Goal: Task Accomplishment & Management: Complete application form

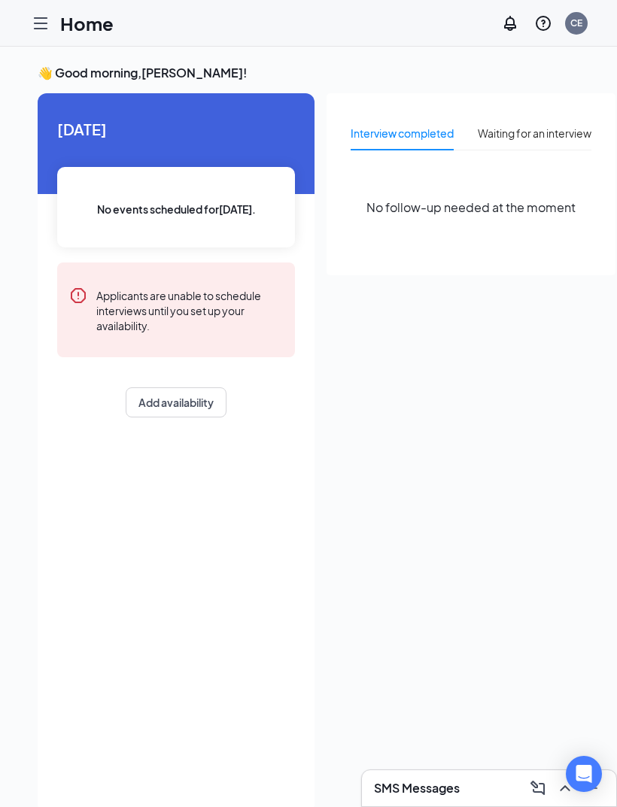
click at [45, 28] on icon "Hamburger" at bounding box center [41, 23] width 12 height 11
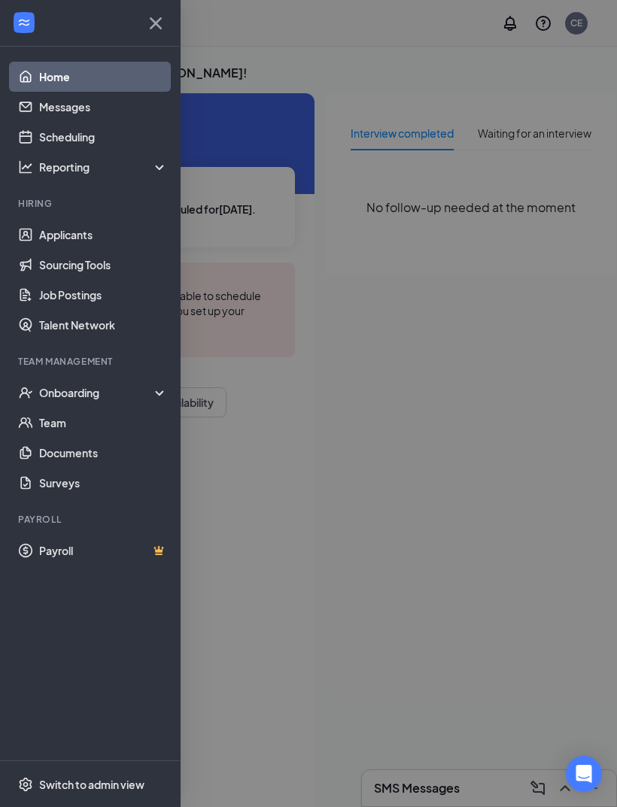
click at [127, 231] on link "Applicants" at bounding box center [103, 235] width 129 height 30
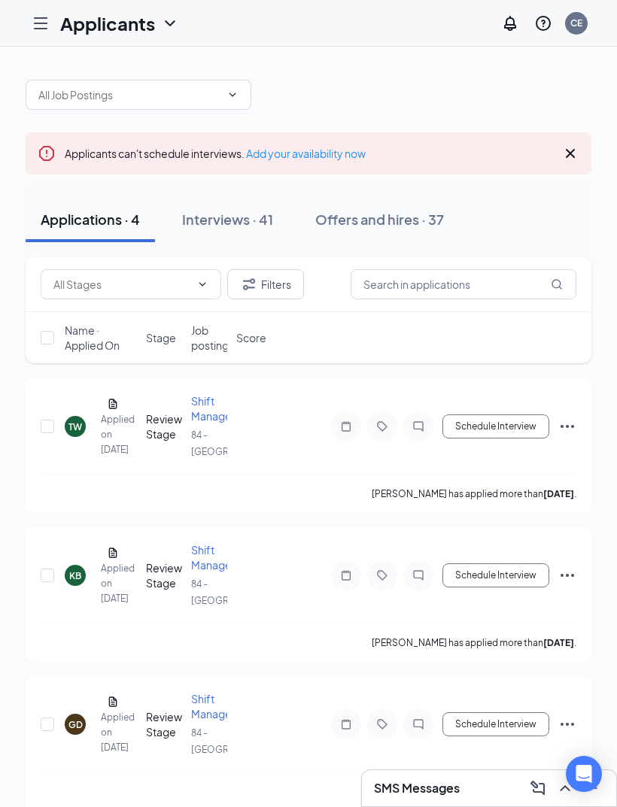
click at [232, 220] on div "Interviews · 41" at bounding box center [227, 219] width 91 height 19
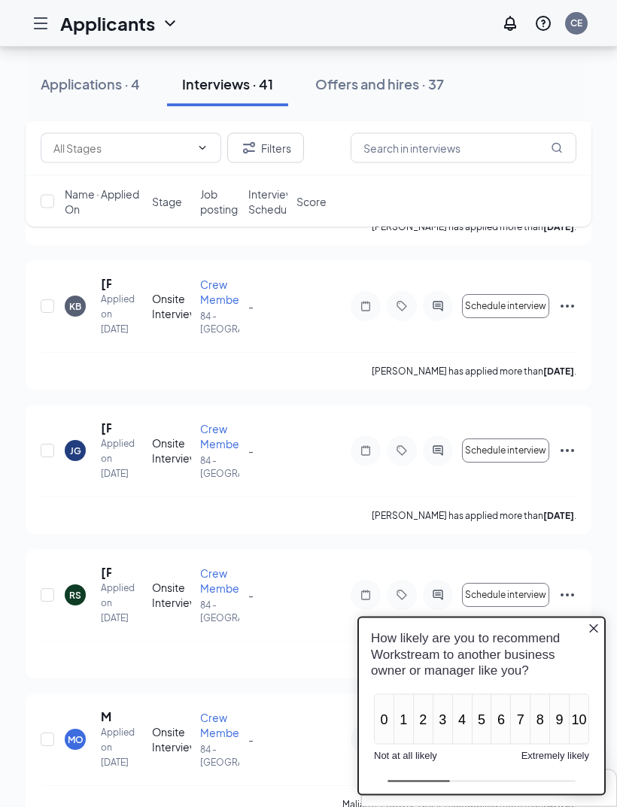
scroll to position [1721, 0]
click at [593, 626] on icon "Close button" at bounding box center [593, 629] width 12 height 12
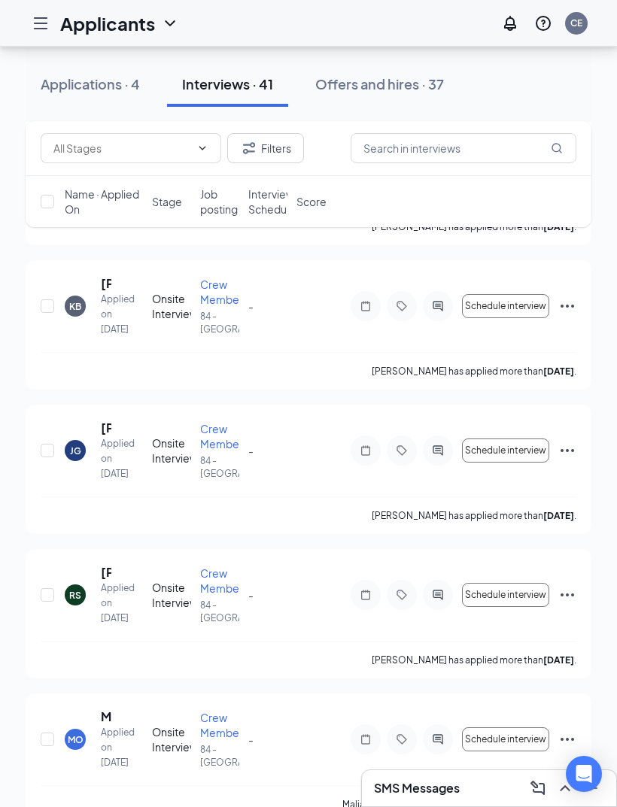
click at [565, 315] on icon "Ellipses" at bounding box center [567, 306] width 18 height 18
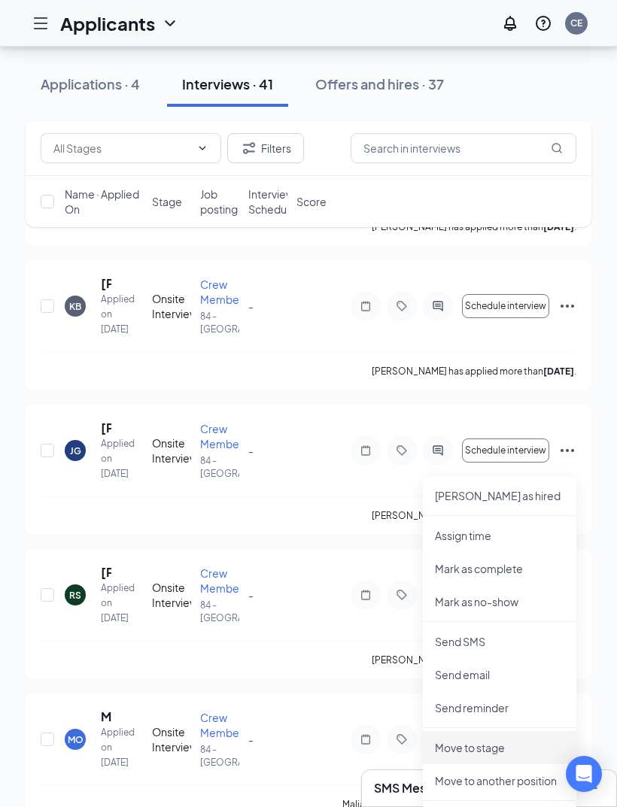
click at [504, 746] on p "Move to stage" at bounding box center [499, 747] width 129 height 15
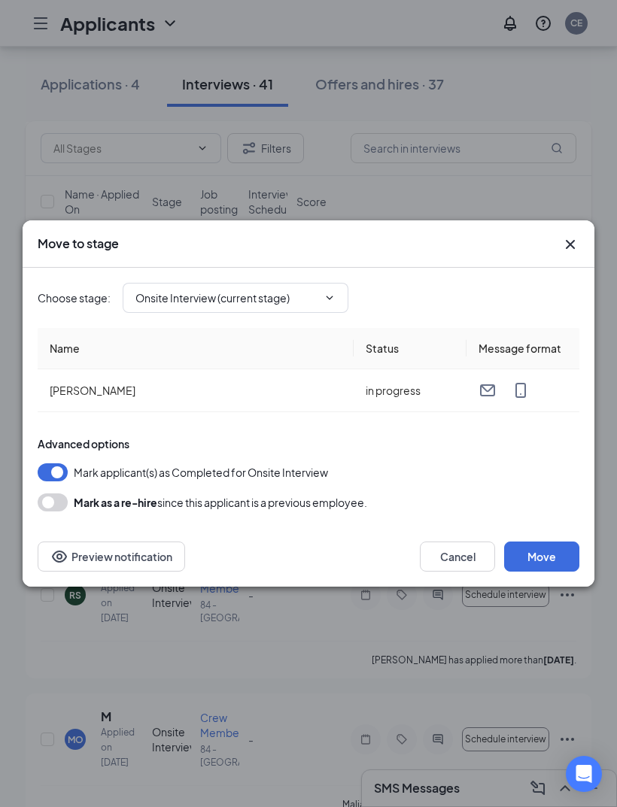
type input "Hiring Complete (final stage)"
click at [557, 553] on button "Move" at bounding box center [541, 556] width 75 height 30
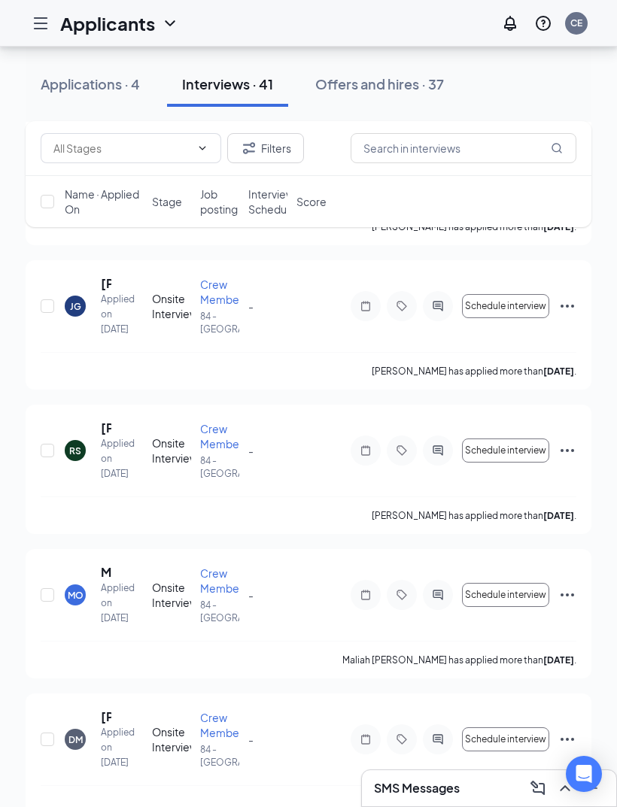
click at [41, 29] on icon "Hamburger" at bounding box center [41, 23] width 18 height 18
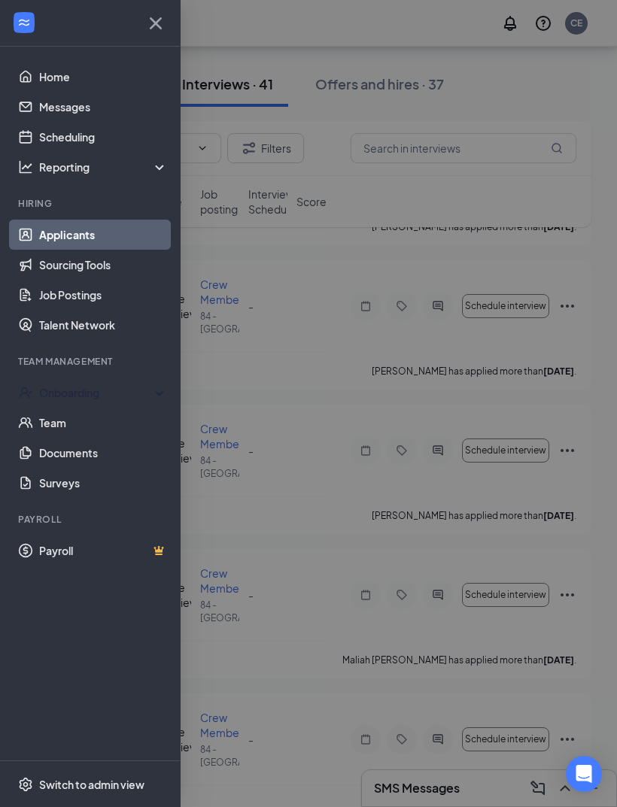
click at [108, 386] on div "Onboarding" at bounding box center [97, 392] width 116 height 15
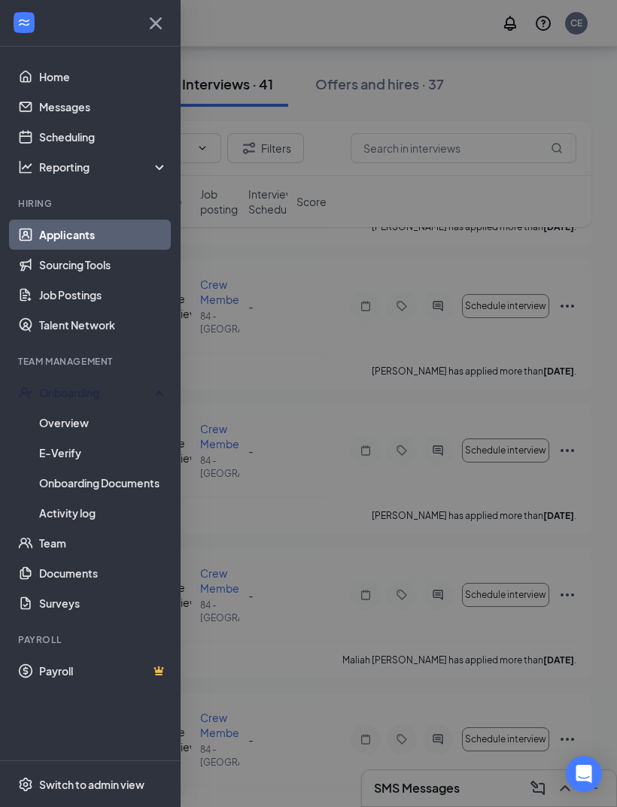
click at [103, 424] on link "Overview" at bounding box center [103, 423] width 129 height 30
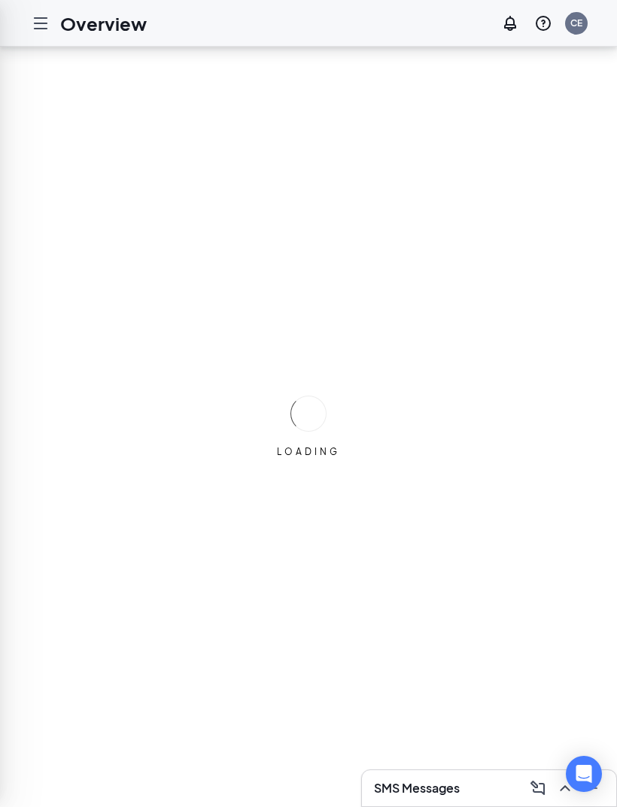
scroll to position [48, 0]
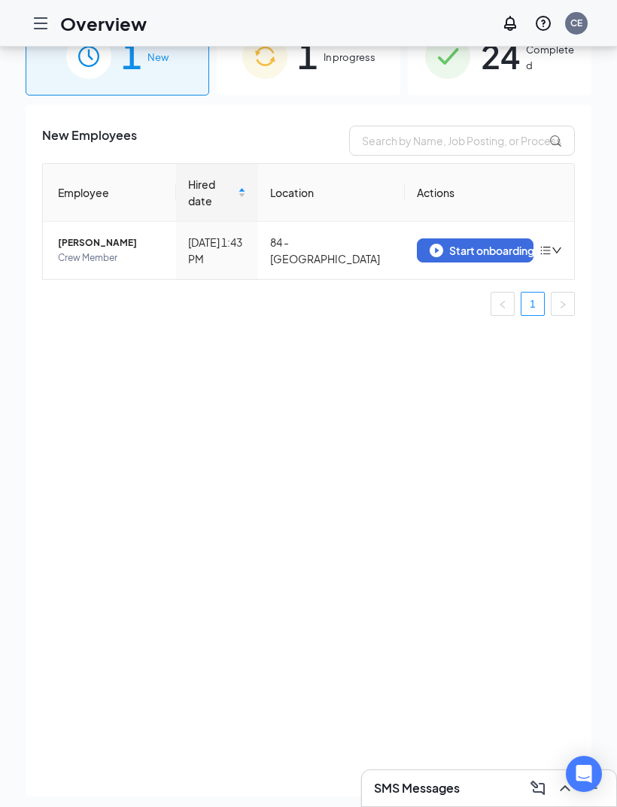
click at [468, 244] on div "Start onboarding" at bounding box center [474, 251] width 91 height 14
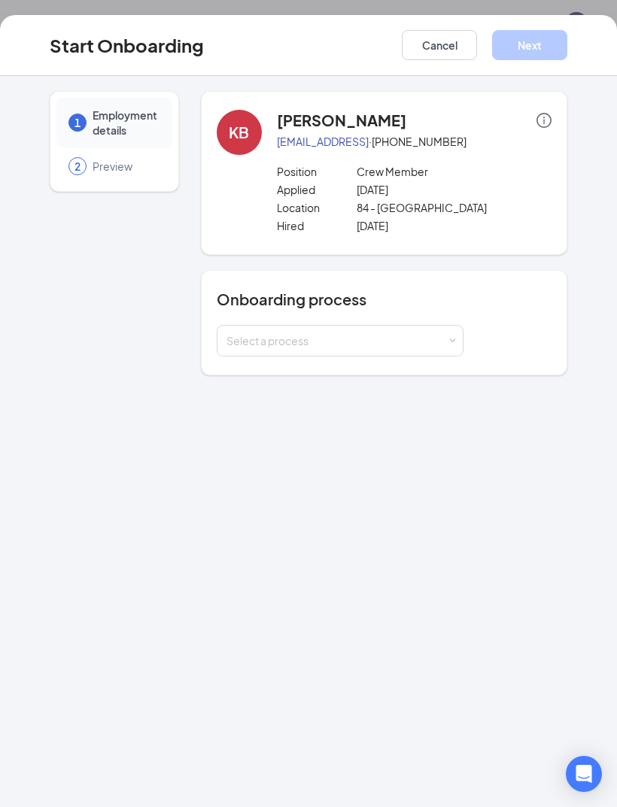
click at [375, 347] on div "Select a process" at bounding box center [336, 340] width 220 height 15
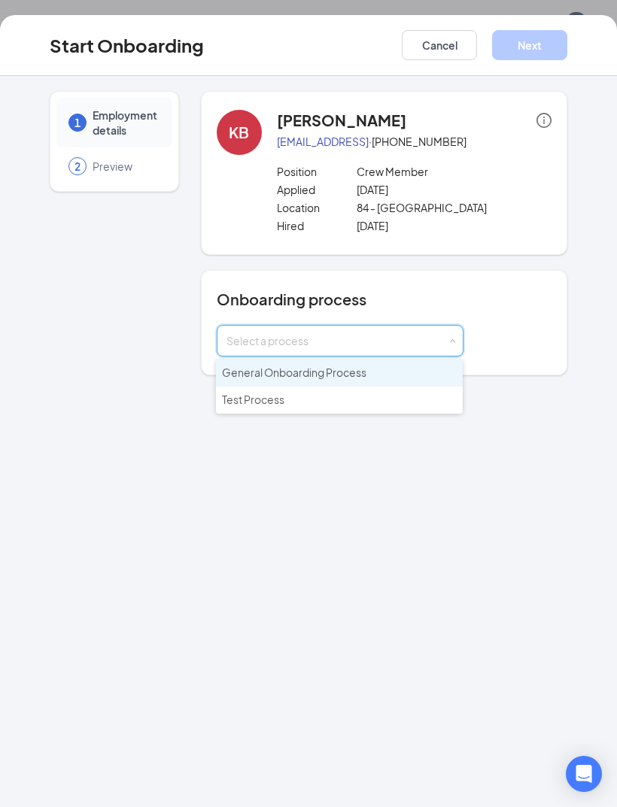
click at [368, 377] on li "General Onboarding Process" at bounding box center [339, 372] width 247 height 27
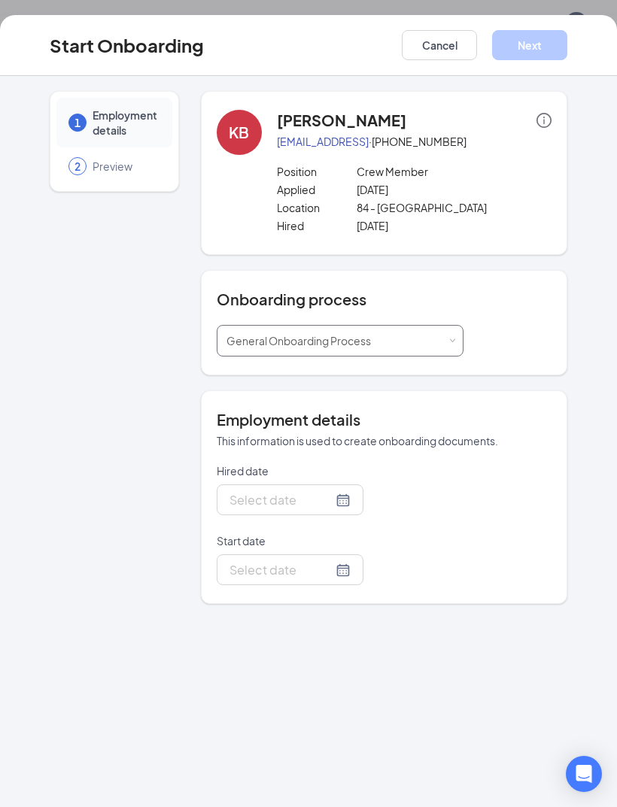
type input "[DATE]"
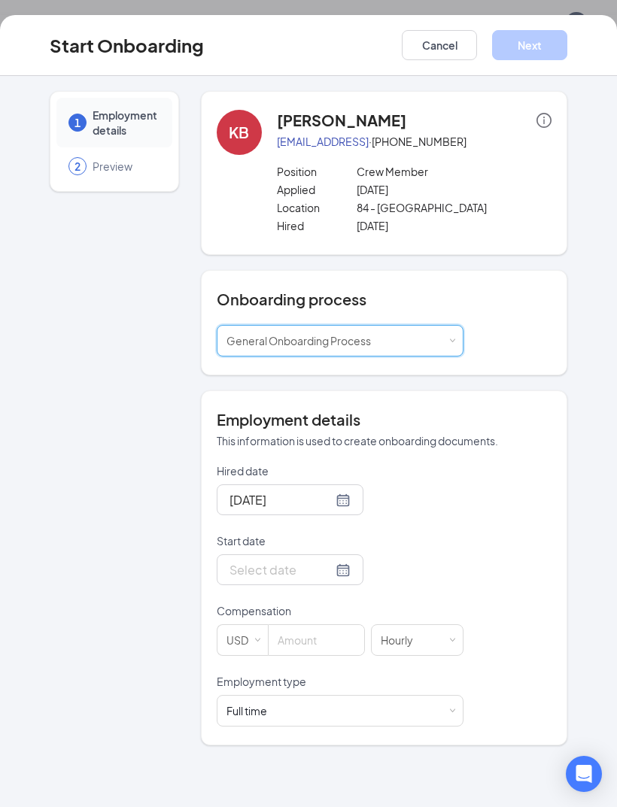
click at [287, 564] on input "Start date" at bounding box center [280, 569] width 103 height 19
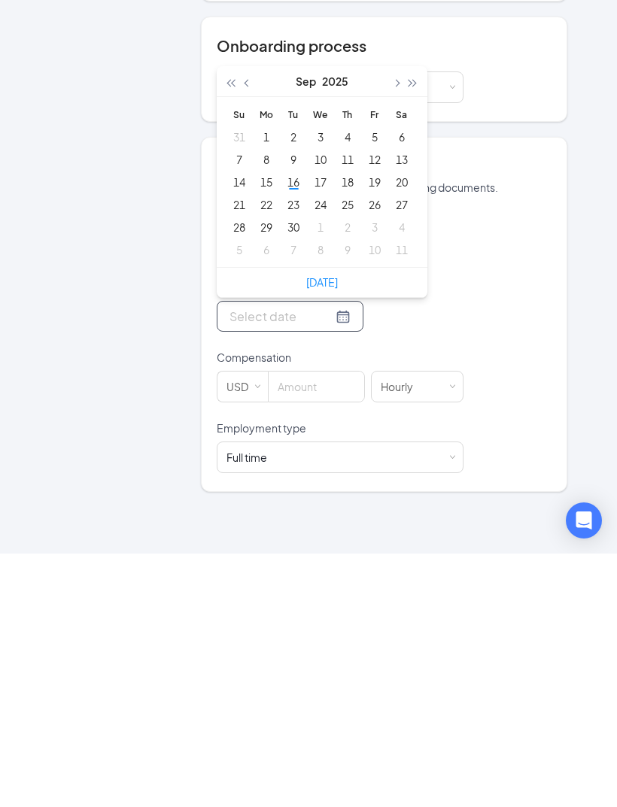
type input "[DATE]"
click at [266, 471] on div "29" at bounding box center [266, 480] width 18 height 18
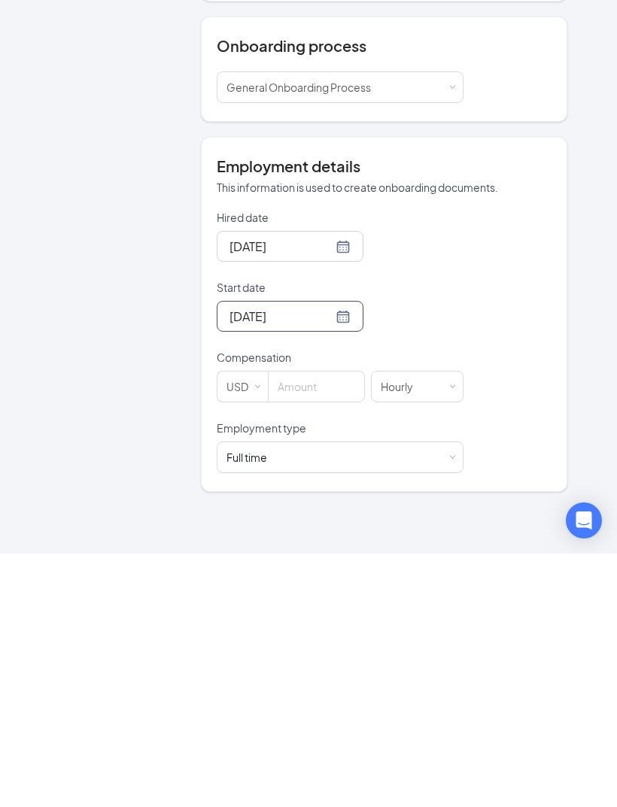
click at [325, 625] on input at bounding box center [315, 640] width 95 height 30
type input "2"
type input "12.75"
click at [449, 708] on span at bounding box center [451, 711] width 7 height 7
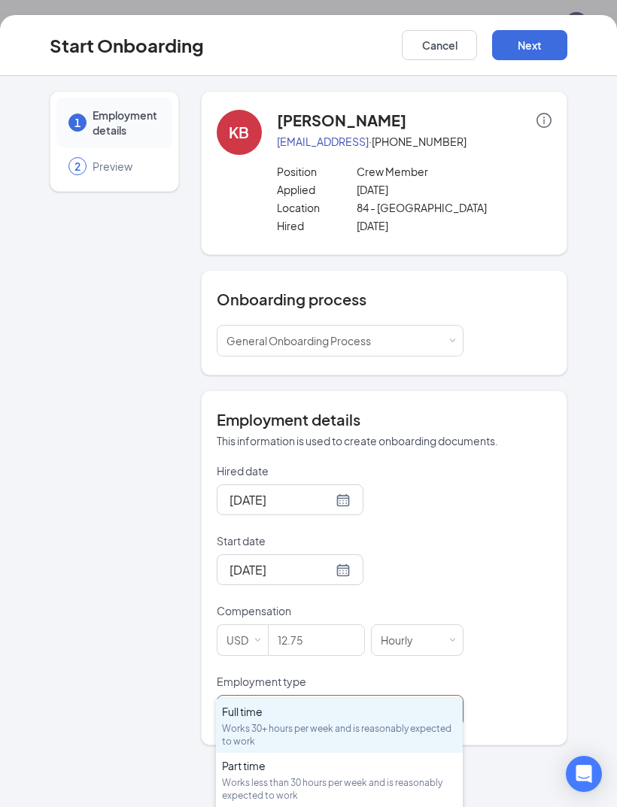
scroll to position [68, 0]
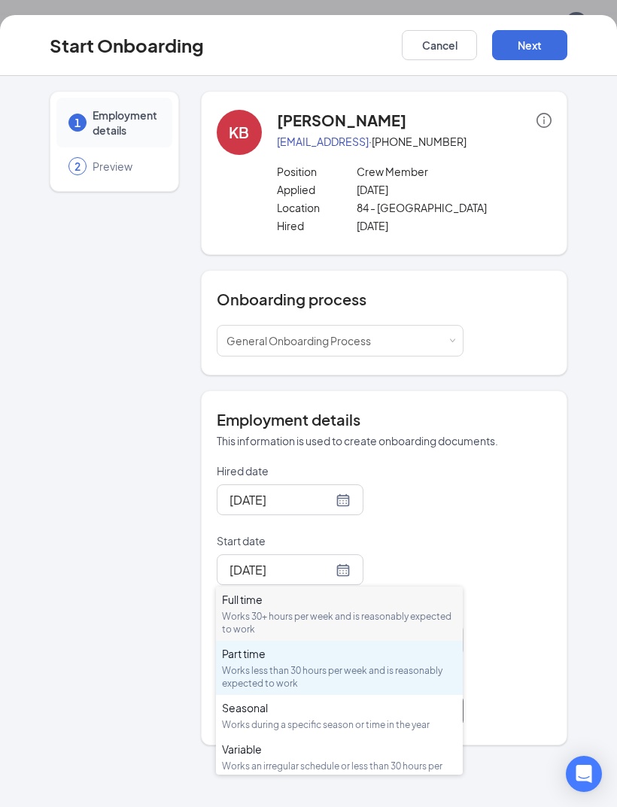
click at [391, 675] on div "Works less than 30 hours per week and is reasonably expected to work" at bounding box center [339, 677] width 235 height 26
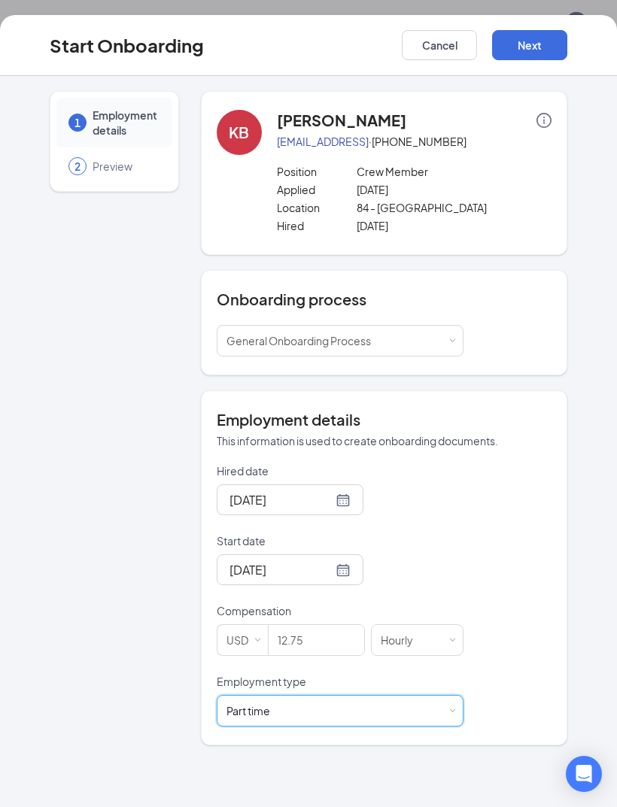
click at [529, 51] on button "Next" at bounding box center [529, 45] width 75 height 30
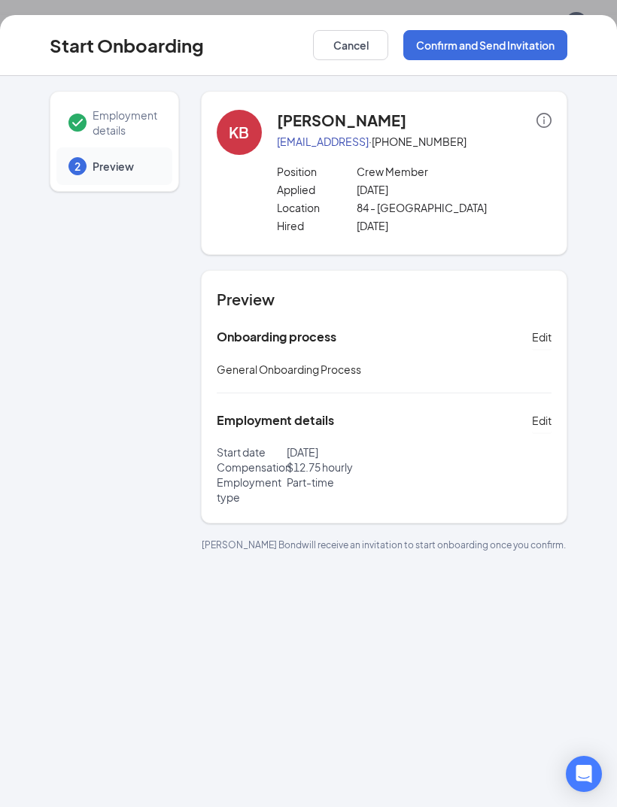
click at [517, 51] on button "Confirm and Send Invitation" at bounding box center [485, 45] width 164 height 30
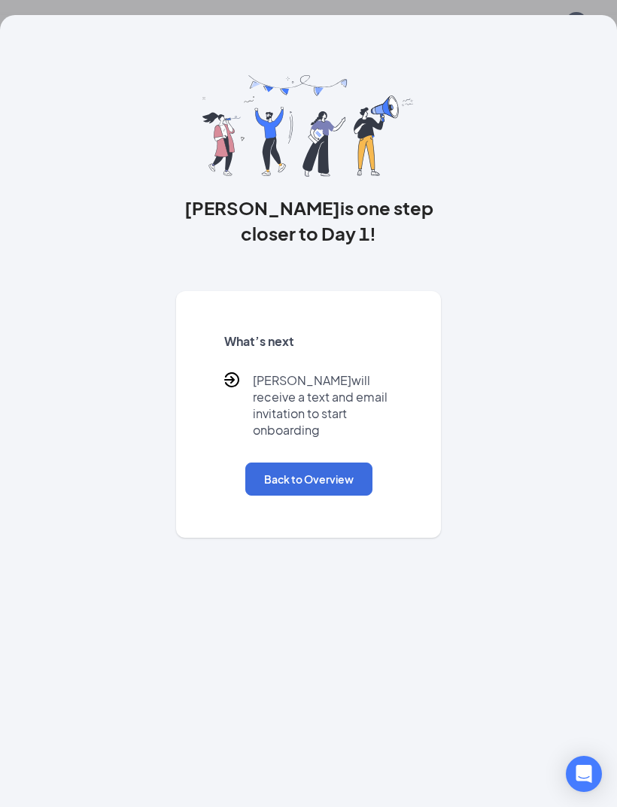
click at [341, 462] on button "Back to Overview" at bounding box center [308, 478] width 127 height 33
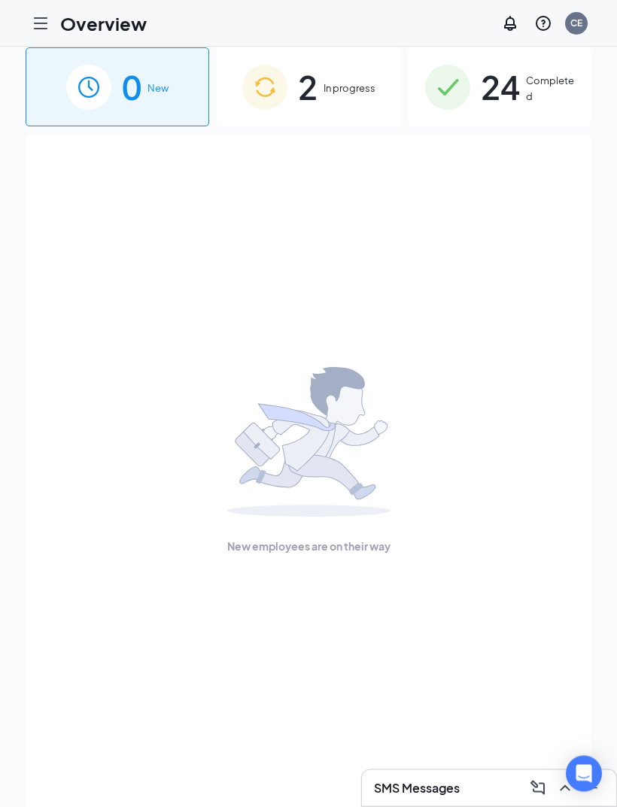
scroll to position [0, 0]
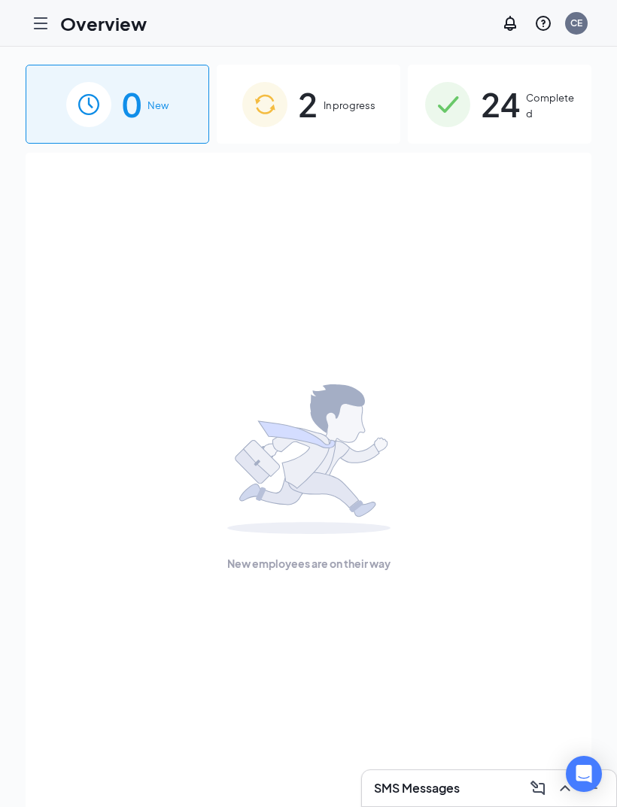
click at [346, 99] on span "In progress" at bounding box center [349, 105] width 52 height 15
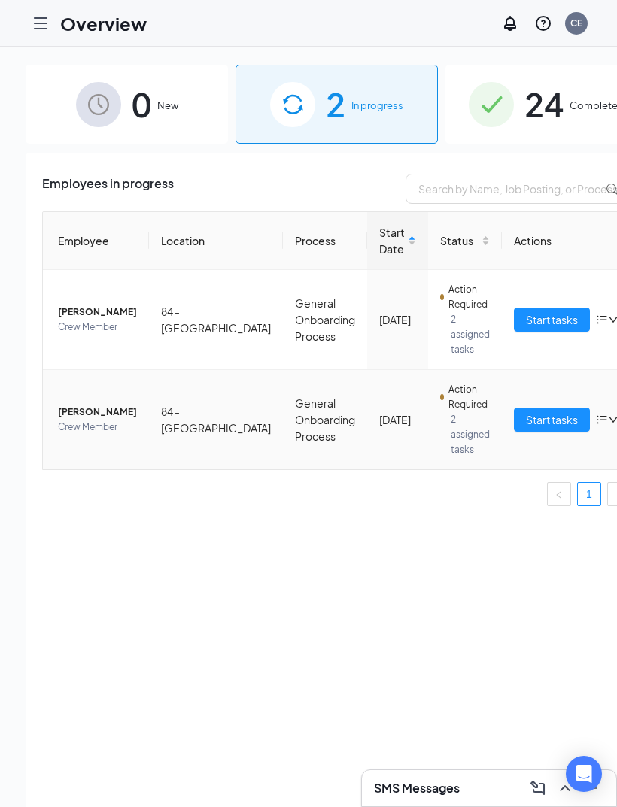
click at [105, 423] on span "Crew Member" at bounding box center [97, 427] width 79 height 15
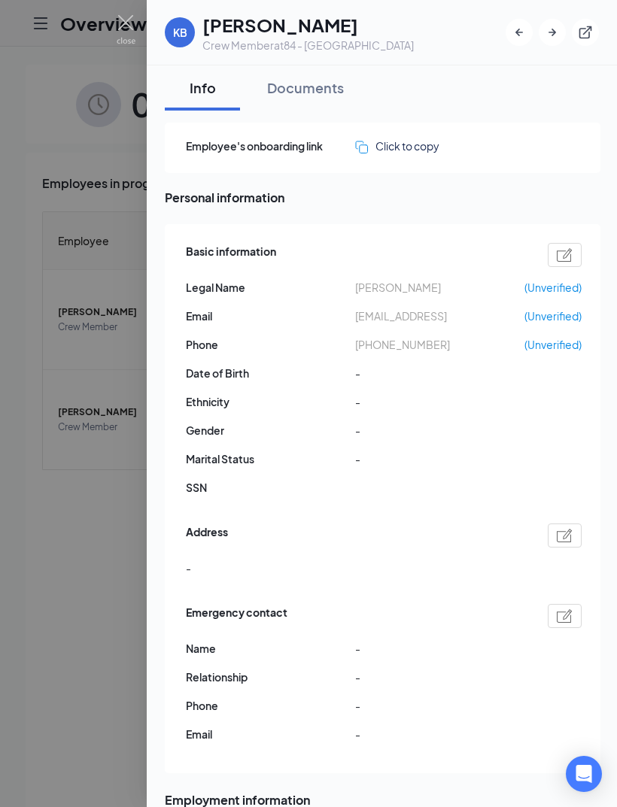
click at [53, 384] on div at bounding box center [308, 403] width 617 height 807
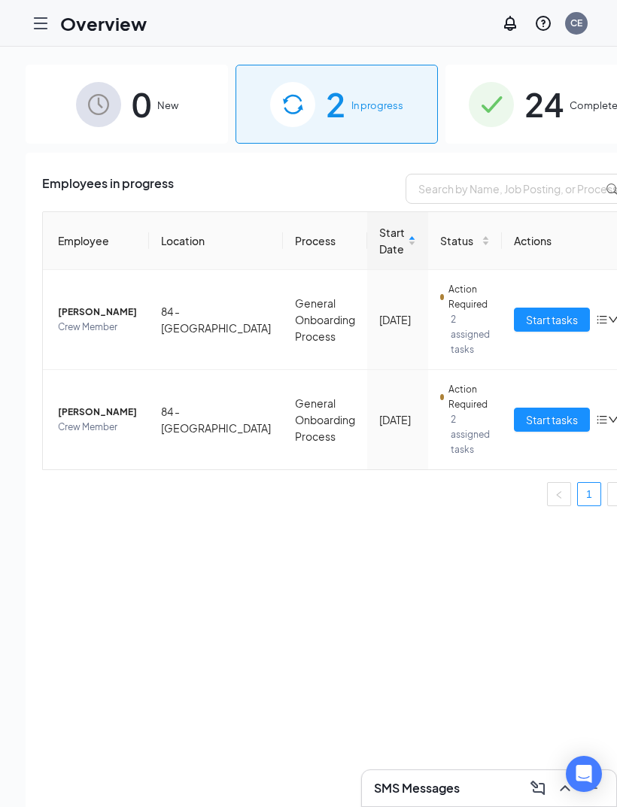
click at [526, 319] on span "Start tasks" at bounding box center [552, 319] width 52 height 17
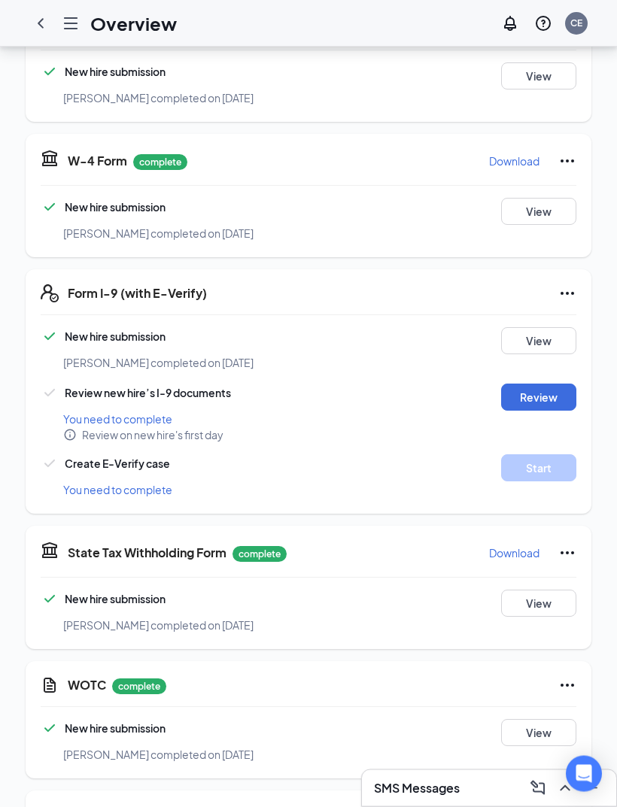
scroll to position [295, 0]
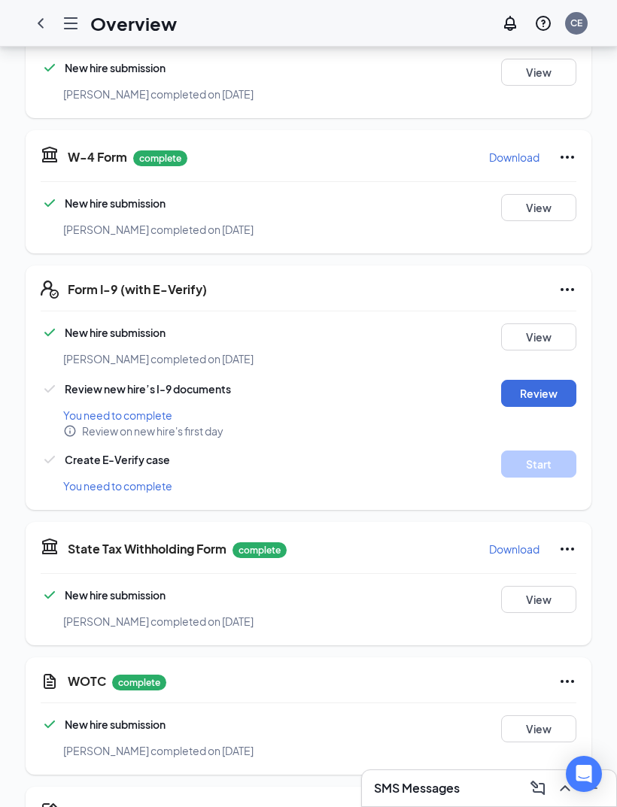
click at [535, 386] on button "Review" at bounding box center [538, 393] width 75 height 27
type input "[DATE]"
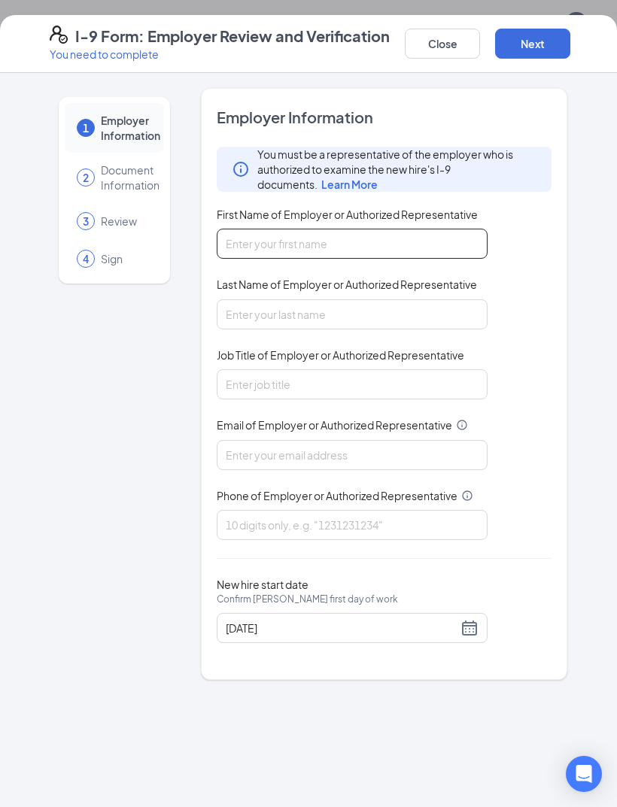
click at [447, 245] on input "First Name of Employer or Authorized Representative" at bounding box center [352, 244] width 271 height 30
type input "[PERSON_NAME]"
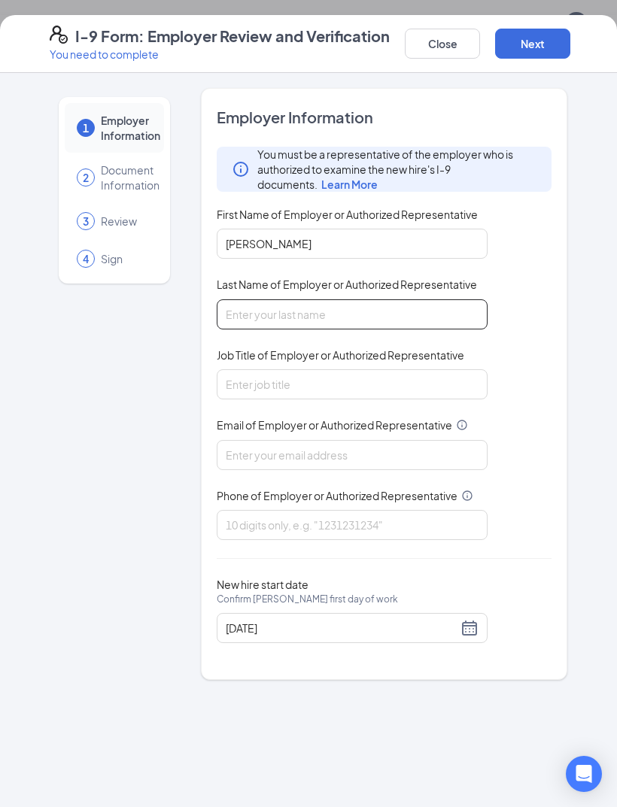
click at [386, 312] on input "Last Name of Employer or Authorized Representative" at bounding box center [352, 314] width 271 height 30
type input "[PERSON_NAME]"
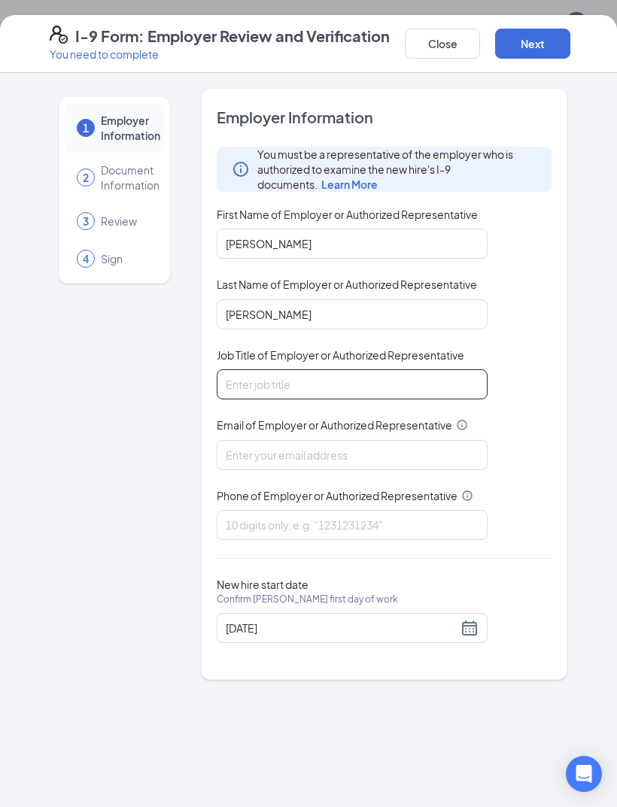
click at [402, 372] on input "Job Title of Employer or Authorized Representative" at bounding box center [352, 384] width 271 height 30
type input "GM"
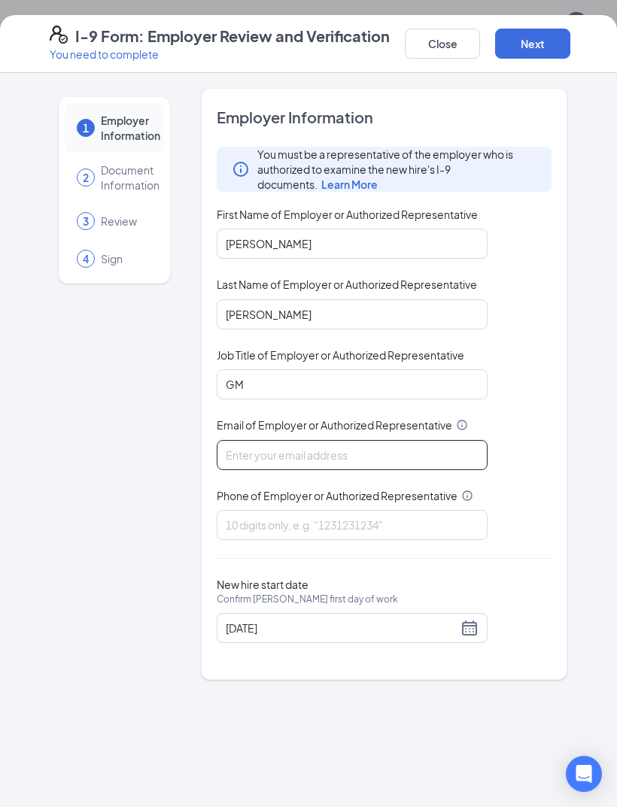
click at [391, 443] on input "Email of Employer or Authorized Representative" at bounding box center [352, 455] width 271 height 30
type input "[EMAIL_ADDRESS][DOMAIN_NAME]"
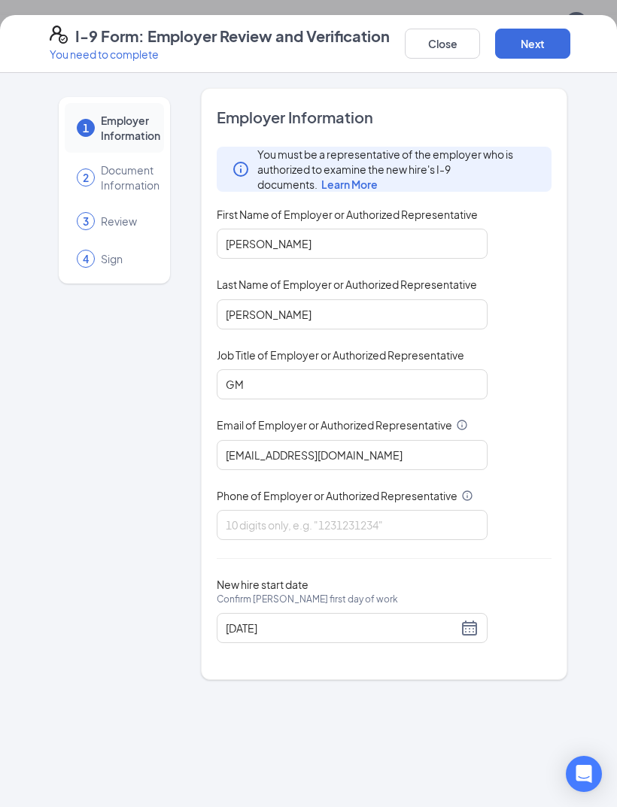
click at [405, 497] on span "Phone of Employer or Authorized Representative" at bounding box center [337, 495] width 241 height 15
click at [405, 510] on input "Phone of Employer or Authorized Representative" at bounding box center [352, 525] width 271 height 30
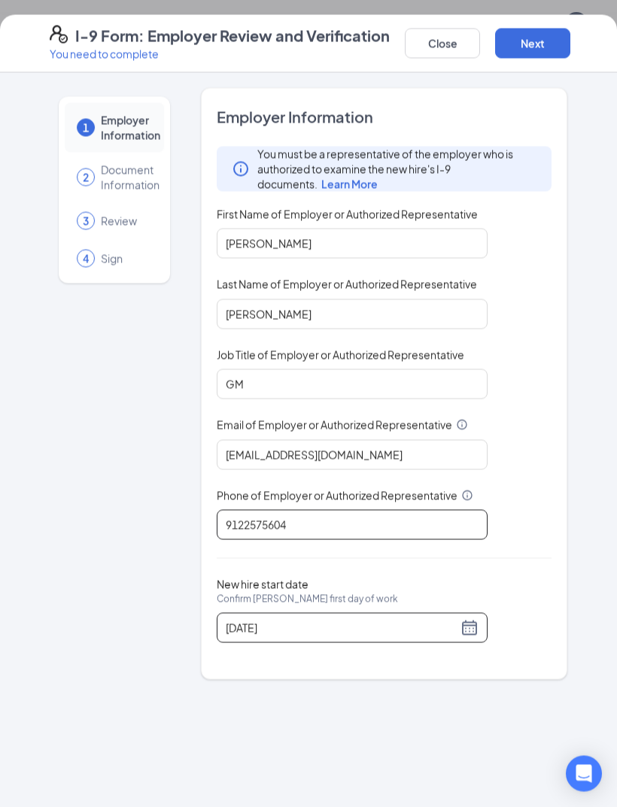
click at [411, 517] on input "9122575604" at bounding box center [352, 525] width 271 height 30
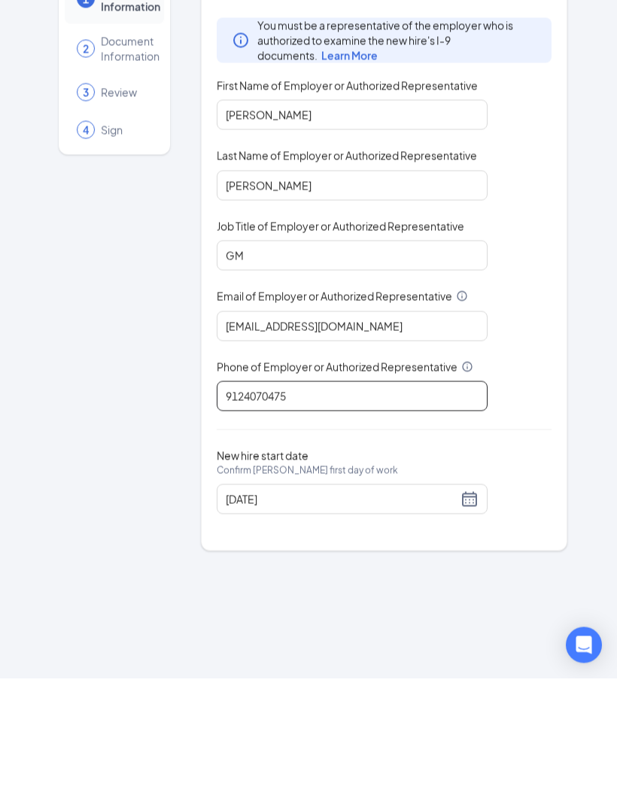
type input "9124070475"
click at [594, 539] on div "1 Employer Information 2 Document Information 3 Review 4 Sign Employer Informat…" at bounding box center [308, 384] width 577 height 592
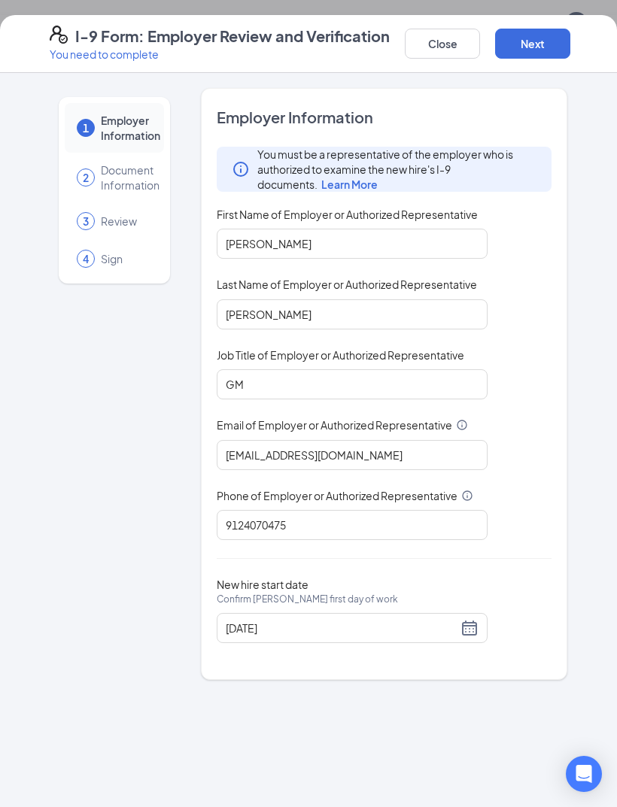
click at [535, 44] on button "Next" at bounding box center [532, 44] width 75 height 30
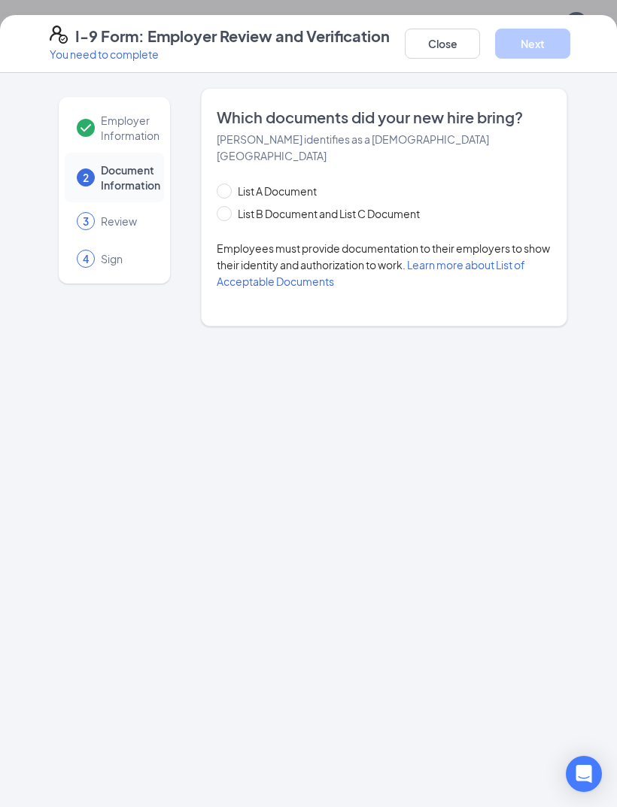
click at [217, 206] on span at bounding box center [224, 213] width 15 height 15
click at [217, 206] on input "List B Document and List C Document" at bounding box center [222, 211] width 11 height 11
radio input "true"
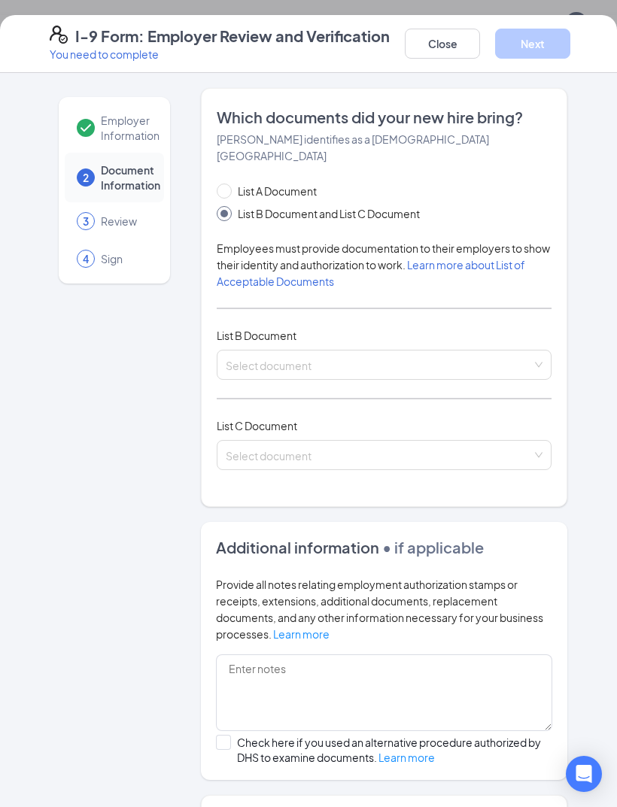
click at [529, 350] on input "search" at bounding box center [379, 361] width 306 height 23
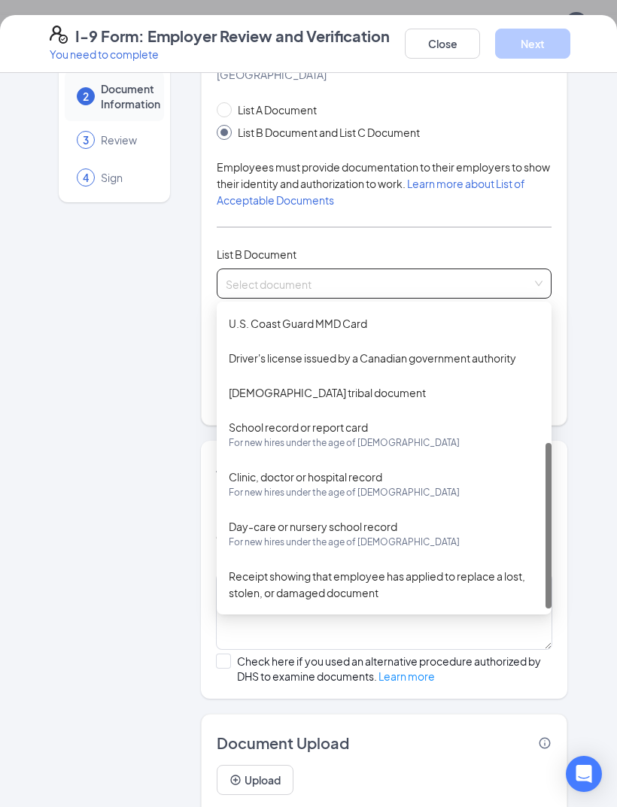
scroll to position [245, 0]
click at [408, 467] on div "Clinic, doctor or hospital record For new hires under the age of [DEMOGRAPHIC_D…" at bounding box center [384, 483] width 311 height 32
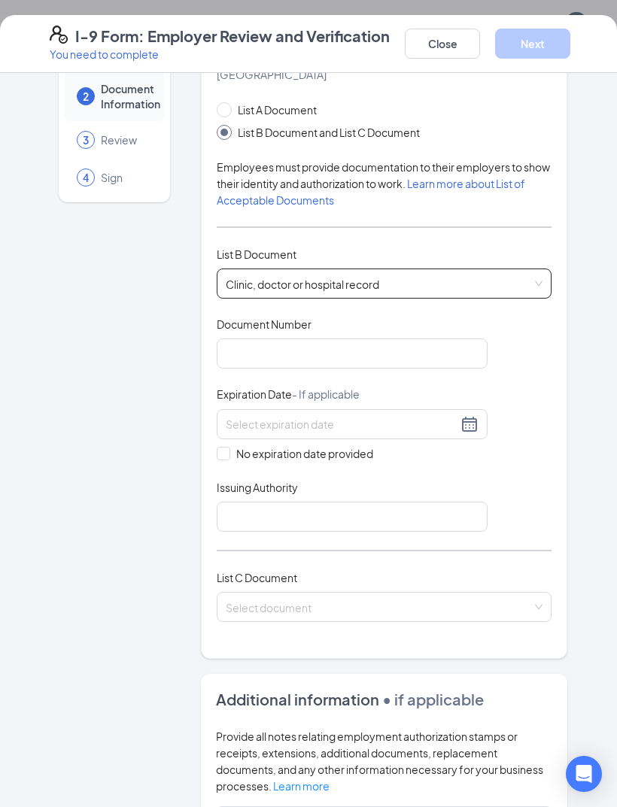
click at [541, 271] on span "Clinic, doctor or hospital record For new hires under the age of [DEMOGRAPHIC_D…" at bounding box center [384, 283] width 317 height 29
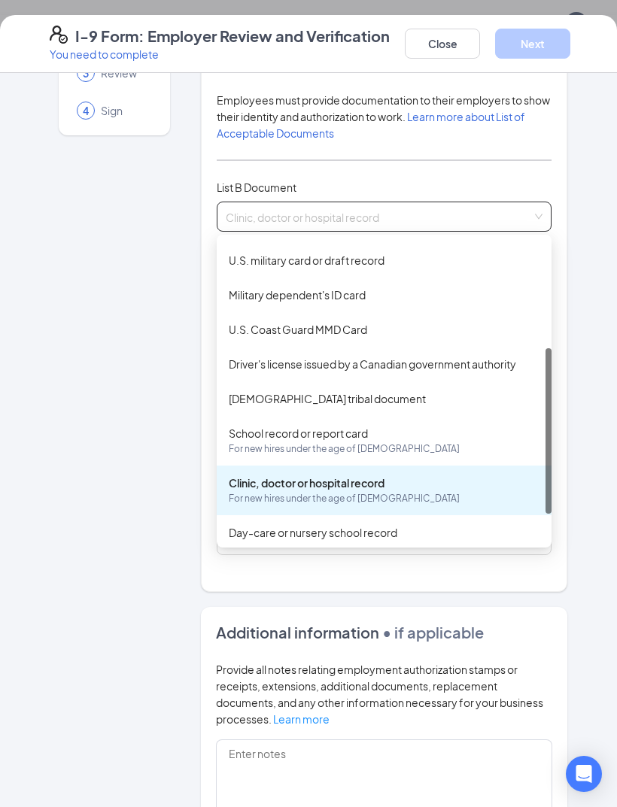
scroll to position [159, 0]
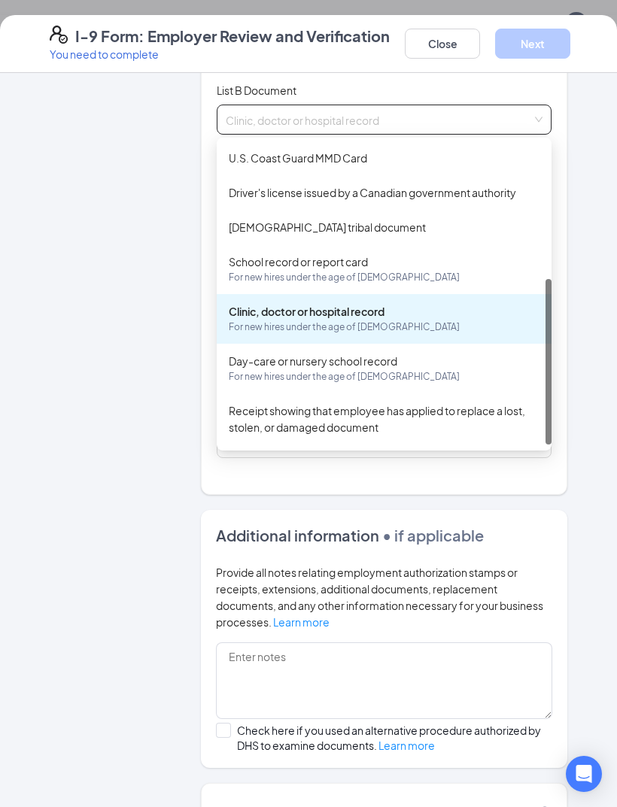
click at [493, 320] on span "For new hires under the age of [DEMOGRAPHIC_DATA]" at bounding box center [384, 327] width 311 height 15
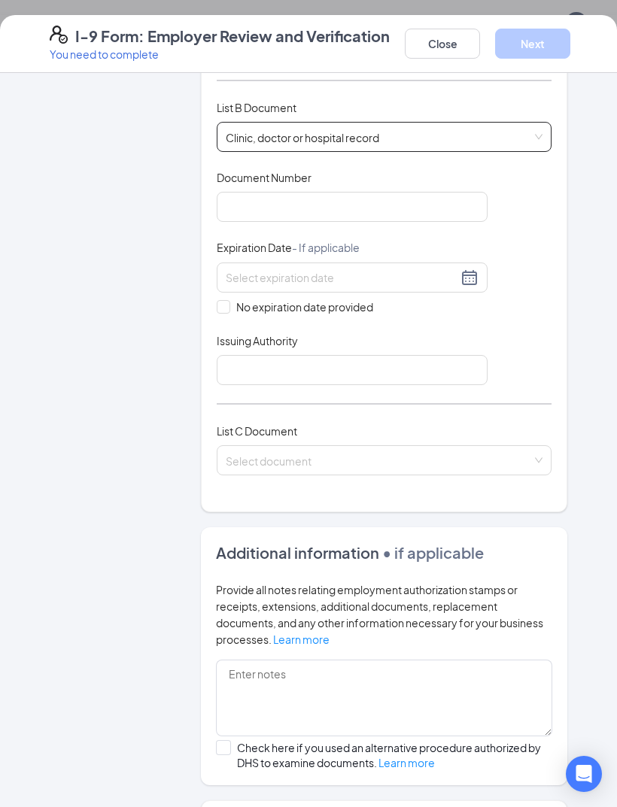
click at [521, 446] on input "search" at bounding box center [379, 457] width 306 height 23
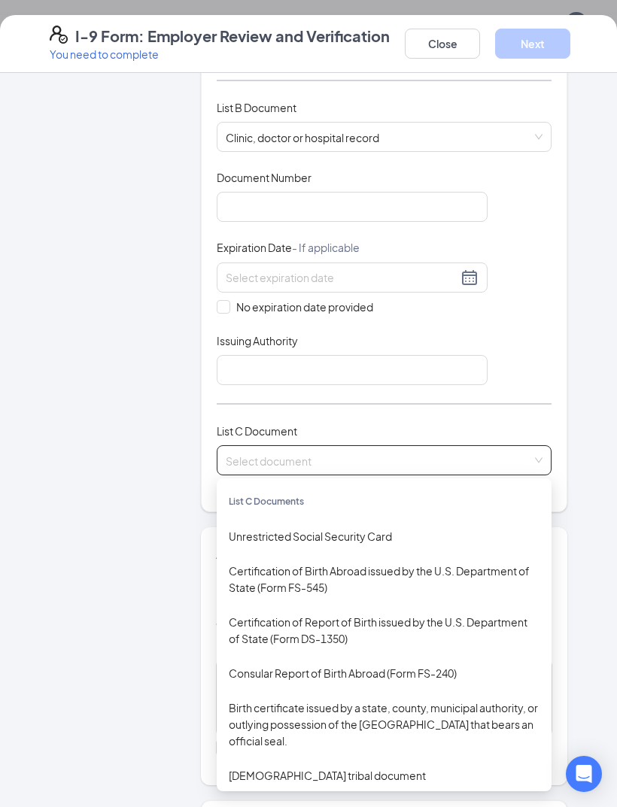
click at [520, 446] on input "search" at bounding box center [379, 457] width 306 height 23
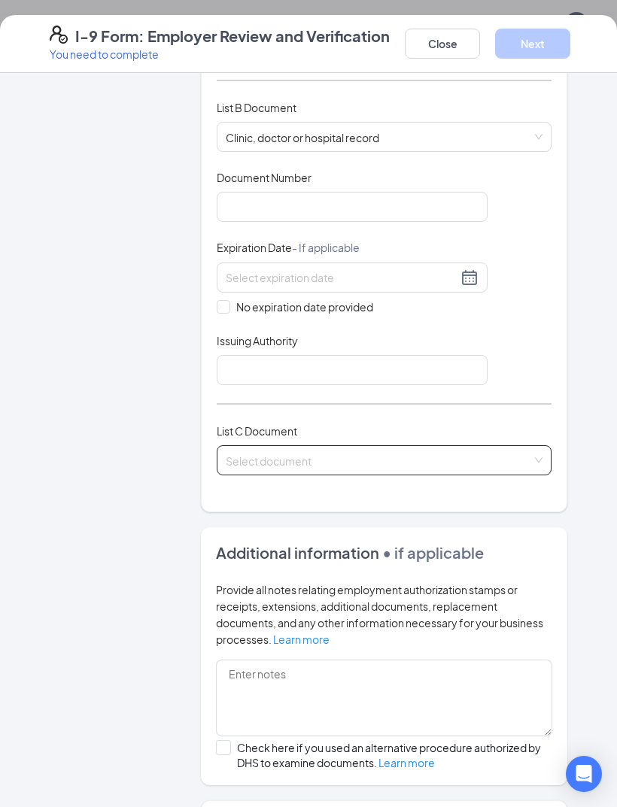
click at [435, 42] on button "Close" at bounding box center [442, 44] width 75 height 30
